Goal: Transaction & Acquisition: Purchase product/service

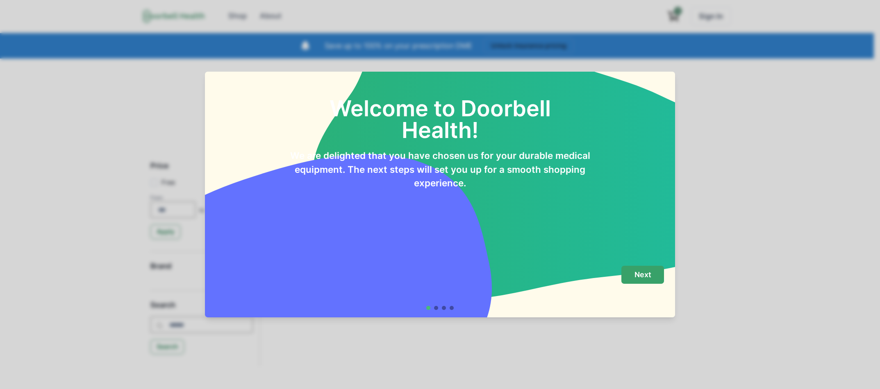
click at [662, 279] on button "Next" at bounding box center [642, 275] width 43 height 18
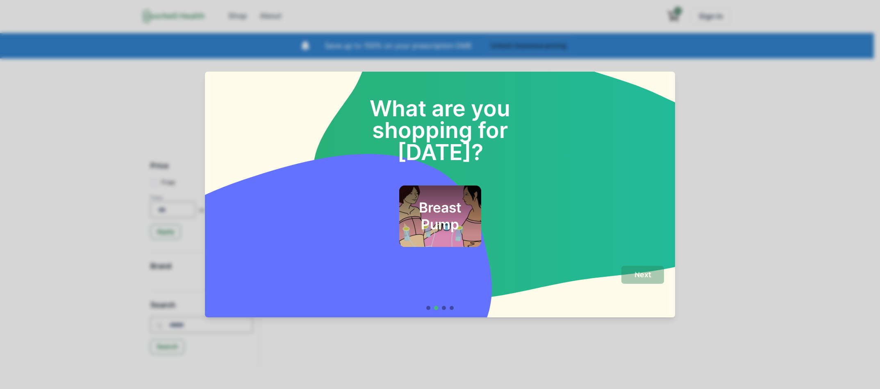
click at [466, 202] on h2 "Breast Pump" at bounding box center [440, 216] width 60 height 33
click at [632, 279] on button "Next" at bounding box center [642, 275] width 43 height 18
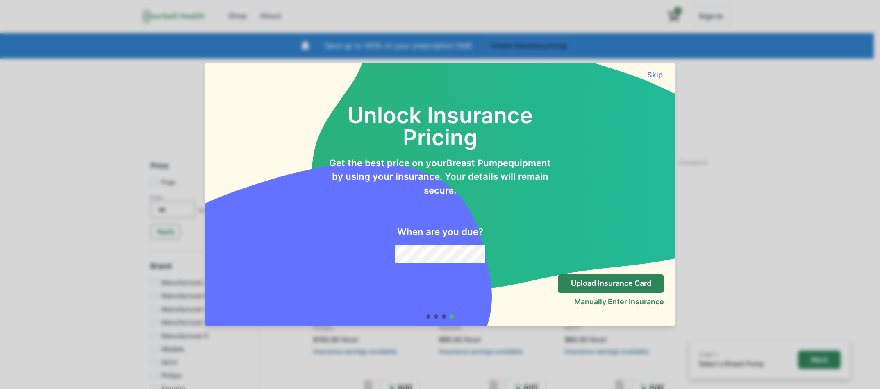
click at [654, 80] on div "Unlock Insurance Pricing Get the best price on your Breast Pump equipment by us…" at bounding box center [440, 173] width 470 height 188
click at [654, 77] on button "Skip" at bounding box center [654, 74] width 18 height 9
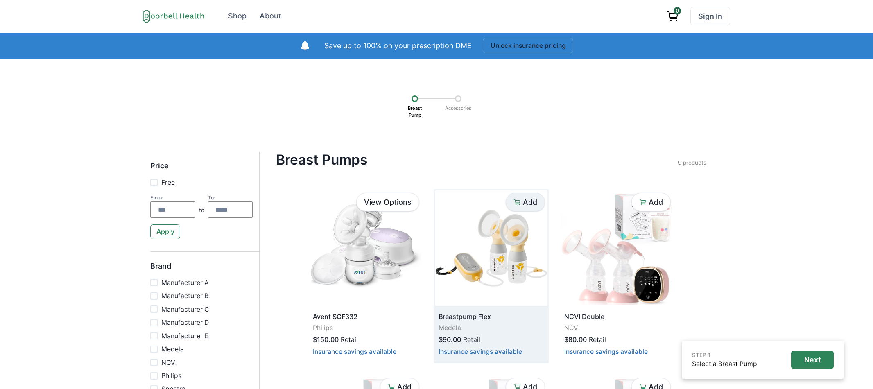
click at [523, 198] on p "Add" at bounding box center [530, 202] width 14 height 9
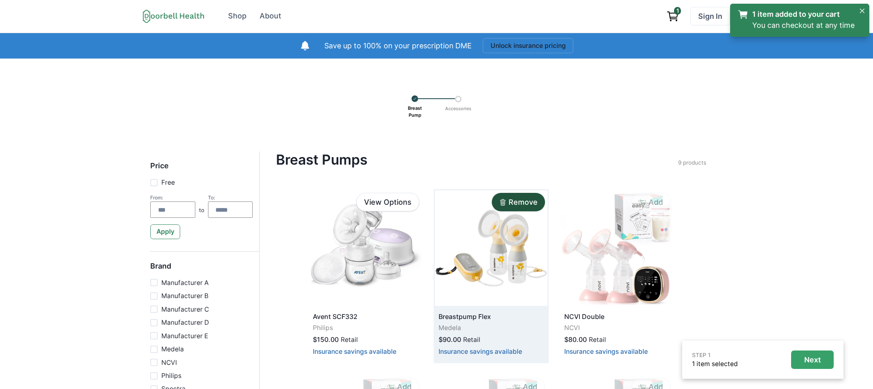
click at [814, 359] on p "Next" at bounding box center [813, 360] width 17 height 9
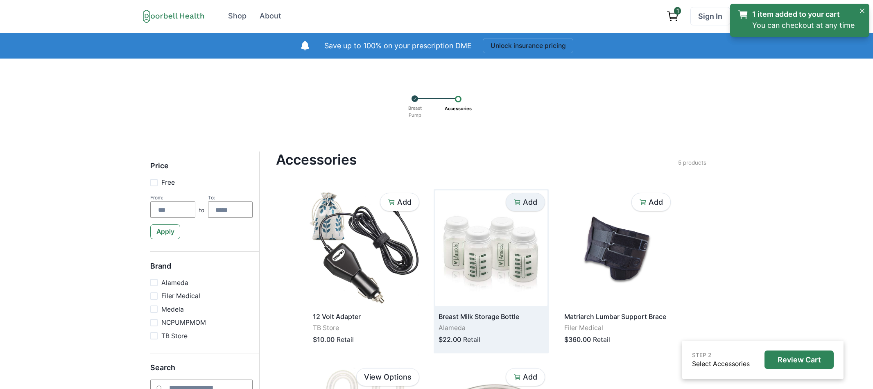
click at [544, 207] on button "Add" at bounding box center [525, 202] width 39 height 18
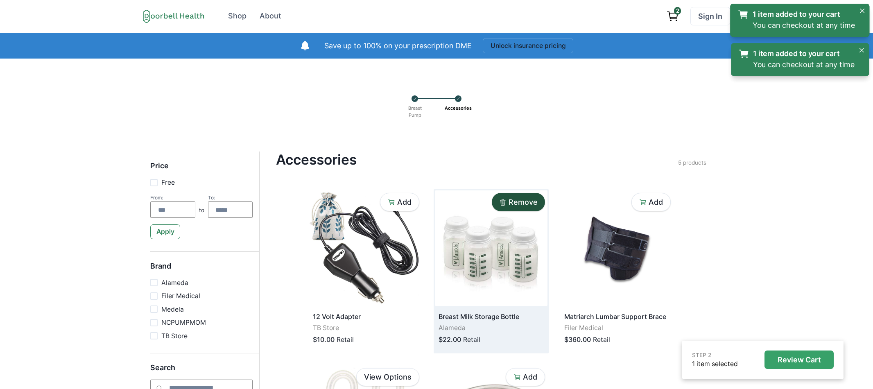
click at [784, 361] on p "Review Cart" at bounding box center [799, 360] width 43 height 9
